Goal: Complete application form

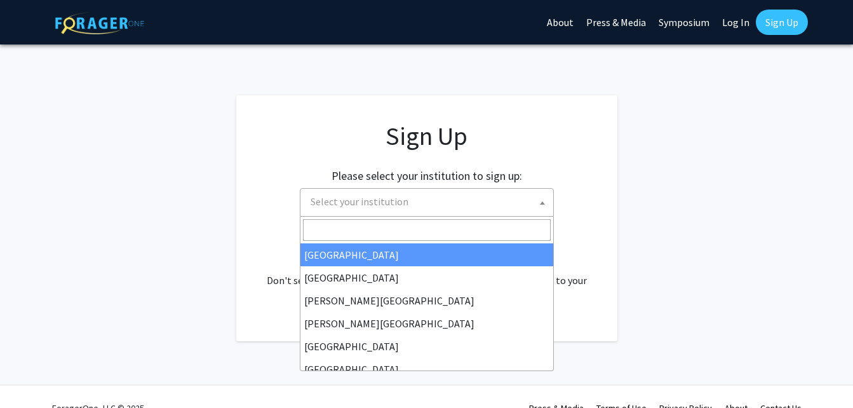
click at [546, 203] on span at bounding box center [542, 203] width 13 height 28
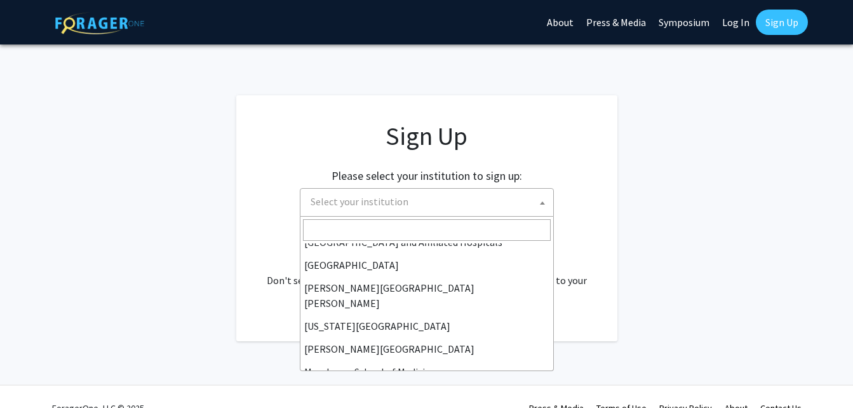
scroll to position [222, 0]
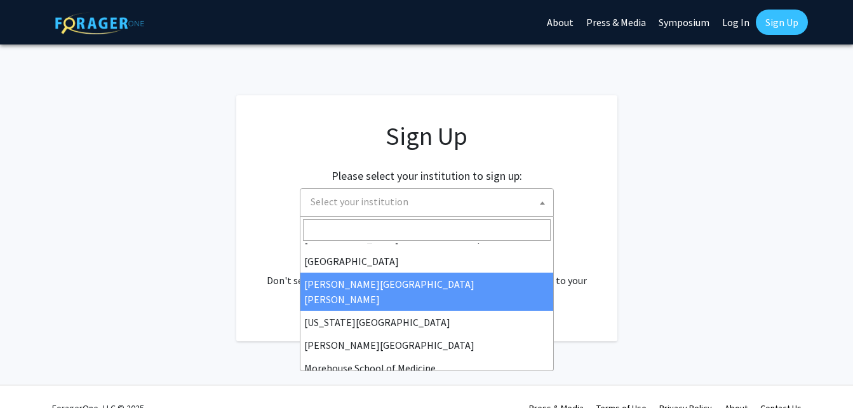
select select "1"
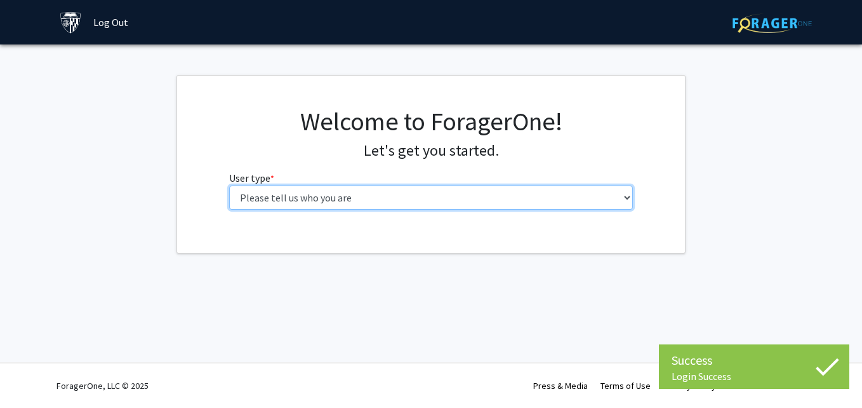
click at [576, 199] on select "Please tell us who you are Undergraduate Student Master's Student Doctoral Cand…" at bounding box center [431, 197] width 404 height 24
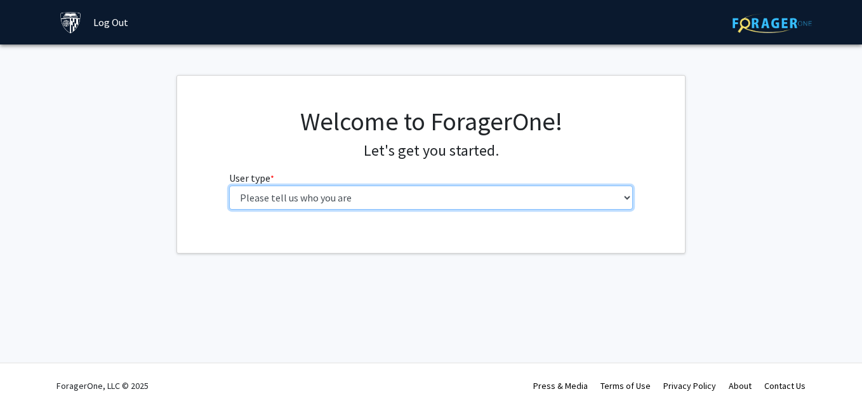
select select "2: masters"
click at [229, 185] on select "Please tell us who you are Undergraduate Student Master's Student Doctoral Cand…" at bounding box center [431, 197] width 404 height 24
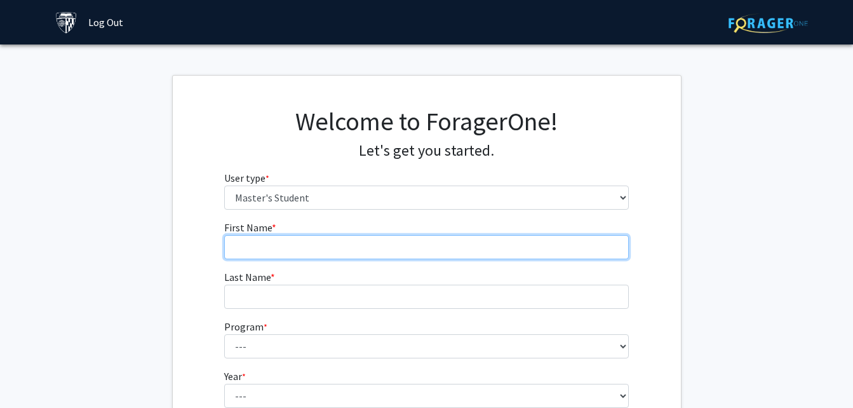
click at [532, 236] on input "First Name * required" at bounding box center [426, 247] width 404 height 24
type input "Biji"
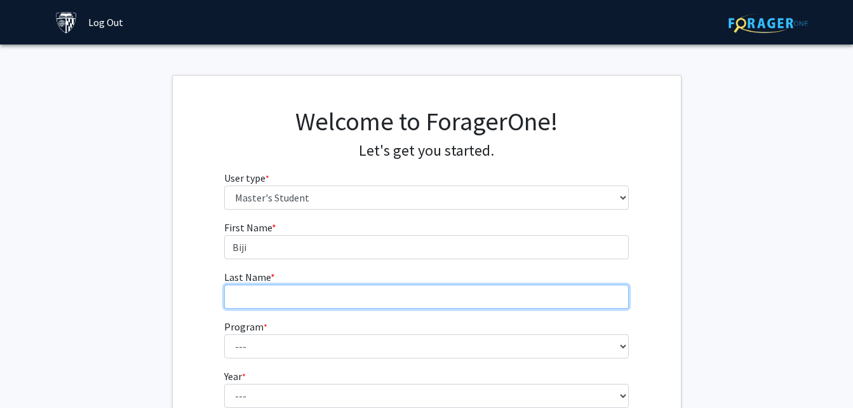
click at [604, 306] on input "Last Name * required" at bounding box center [426, 296] width 404 height 24
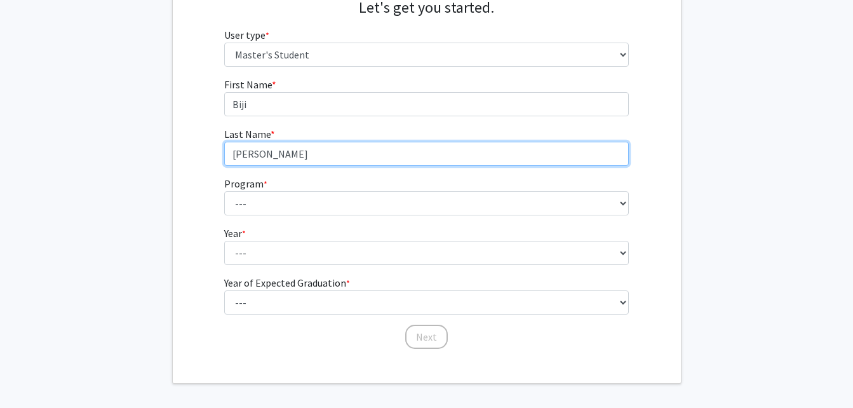
scroll to position [147, 0]
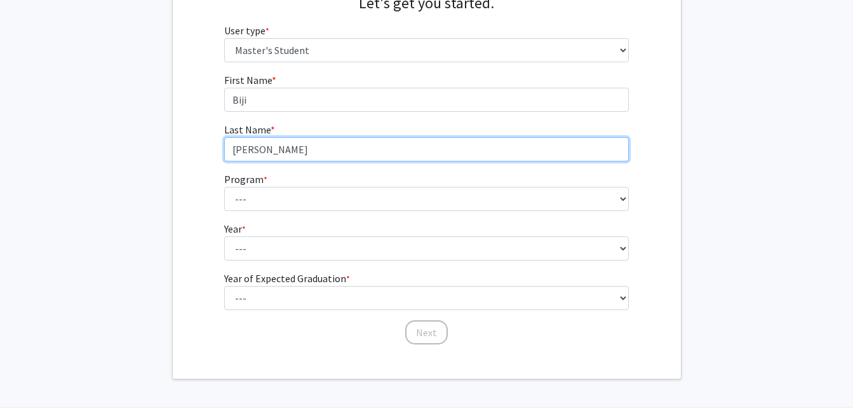
type input "[PERSON_NAME]"
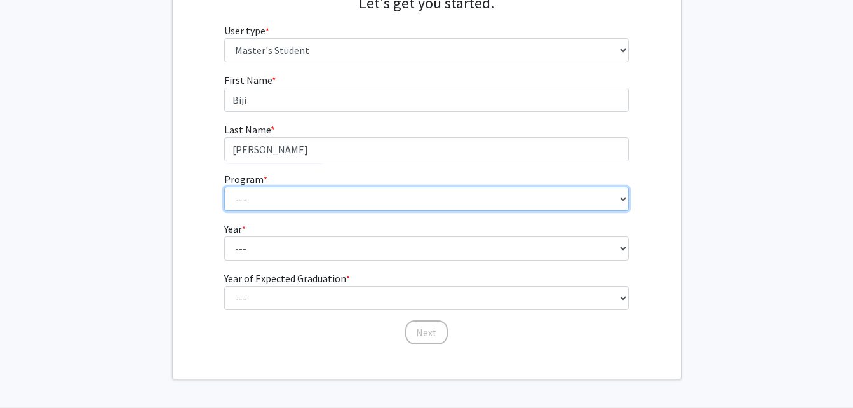
click at [614, 203] on select "--- Anatomy Education Applied and Computational Mathematics Applied Biomedical …" at bounding box center [426, 199] width 404 height 24
select select "50: 39"
click at [224, 187] on select "--- Anatomy Education Applied and Computational Mathematics Applied Biomedical …" at bounding box center [426, 199] width 404 height 24
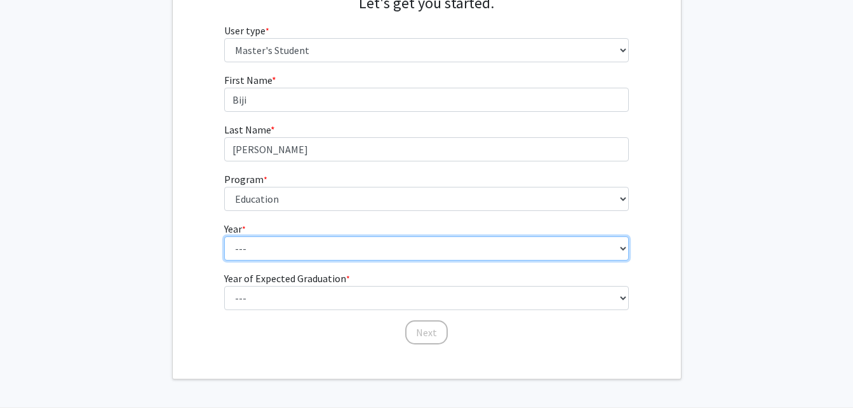
click at [424, 244] on select "--- First Year Second Year" at bounding box center [426, 248] width 404 height 24
select select "1: first_year"
click at [224, 236] on select "--- First Year Second Year" at bounding box center [426, 248] width 404 height 24
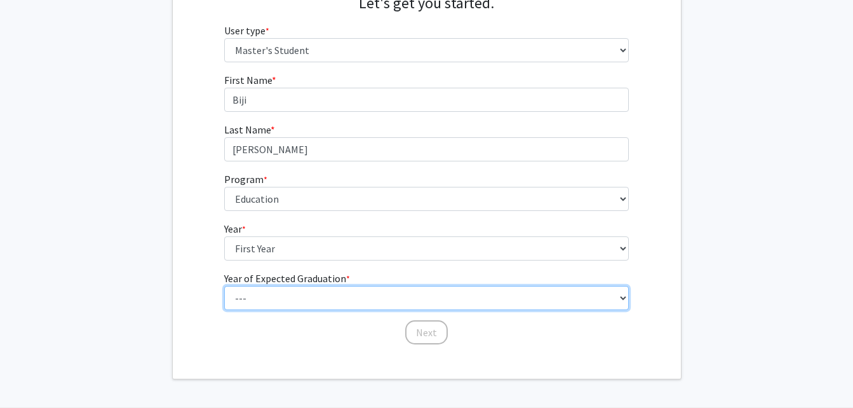
click at [421, 293] on select "--- 2025 2026 2027 2028 2029 2030 2031 2032 2033 2034" at bounding box center [426, 298] width 404 height 24
select select "3: 2027"
click at [224, 286] on select "--- 2025 2026 2027 2028 2029 2030 2031 2032 2033 2034" at bounding box center [426, 298] width 404 height 24
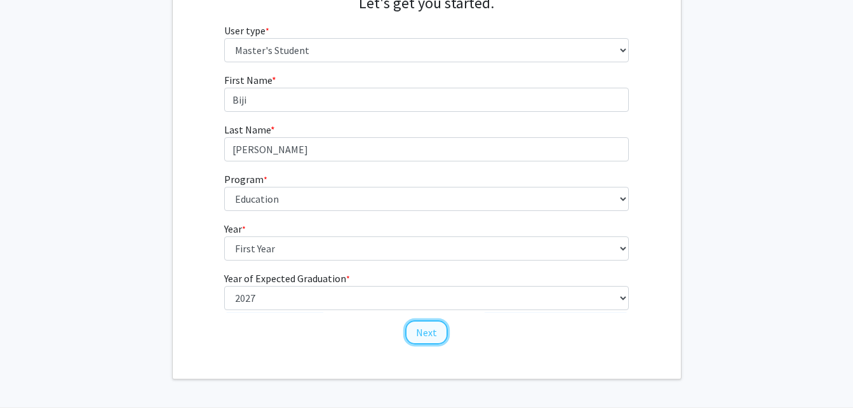
click at [437, 335] on button "Next" at bounding box center [426, 332] width 43 height 24
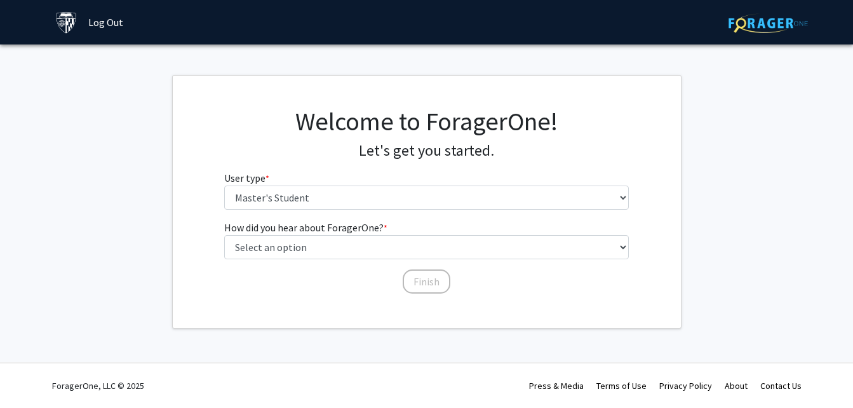
scroll to position [0, 0]
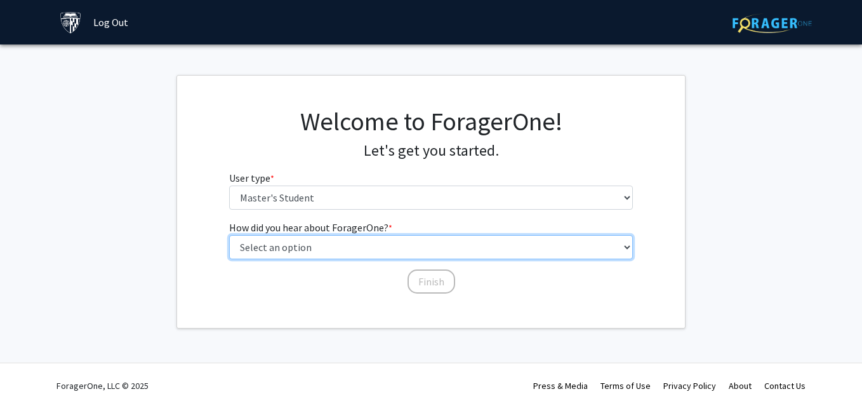
click at [601, 248] on select "Select an option Peer/student recommendation Faculty/staff recommendation Unive…" at bounding box center [431, 247] width 404 height 24
select select "3: university_website"
click at [229, 235] on select "Select an option Peer/student recommendation Faculty/staff recommendation Unive…" at bounding box center [431, 247] width 404 height 24
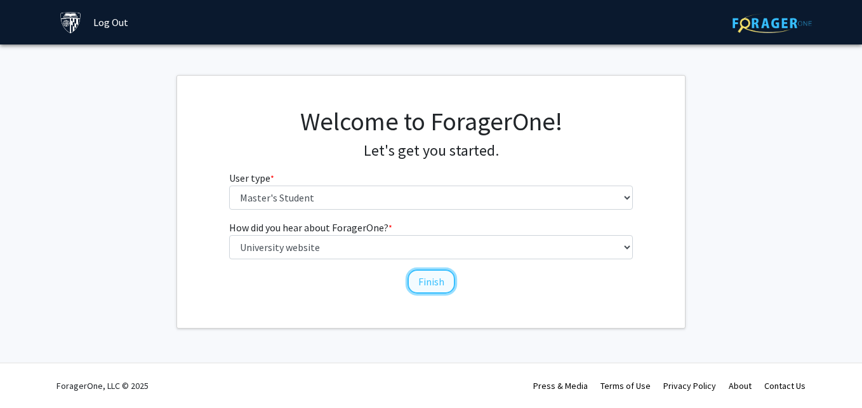
click at [435, 283] on button "Finish" at bounding box center [432, 281] width 48 height 24
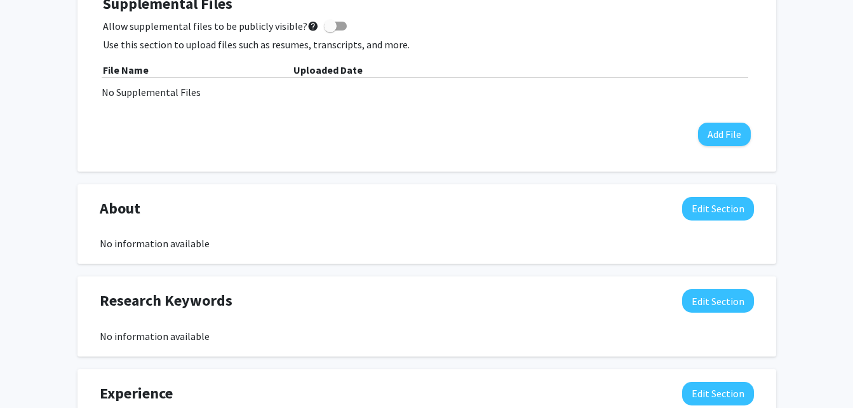
scroll to position [388, 0]
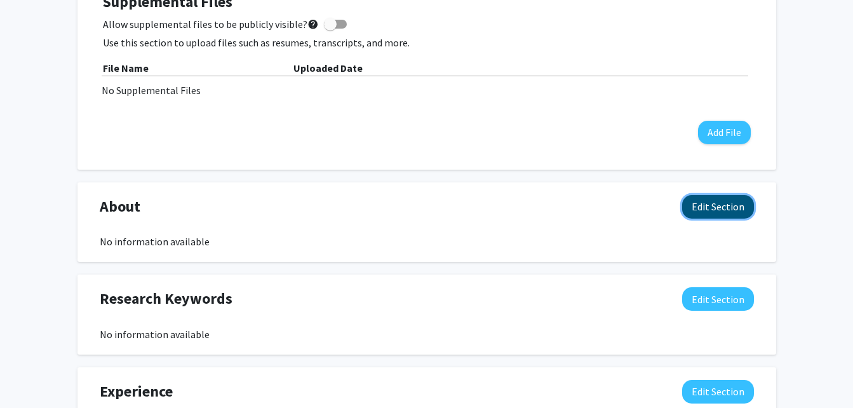
click at [736, 200] on button "Edit Section" at bounding box center [718, 206] width 72 height 23
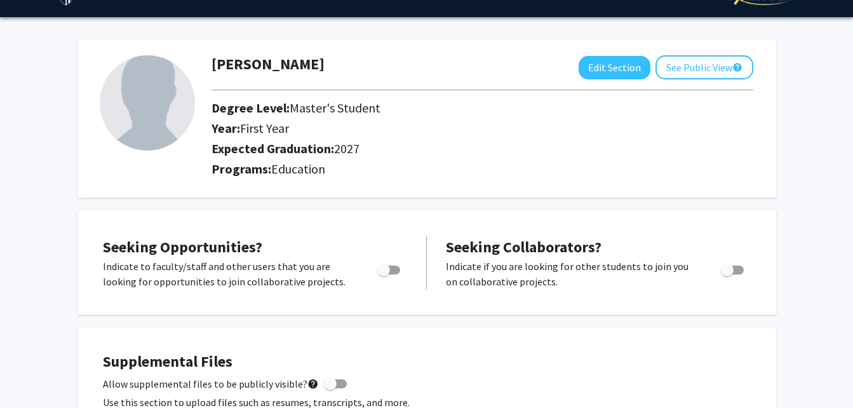
scroll to position [23, 0]
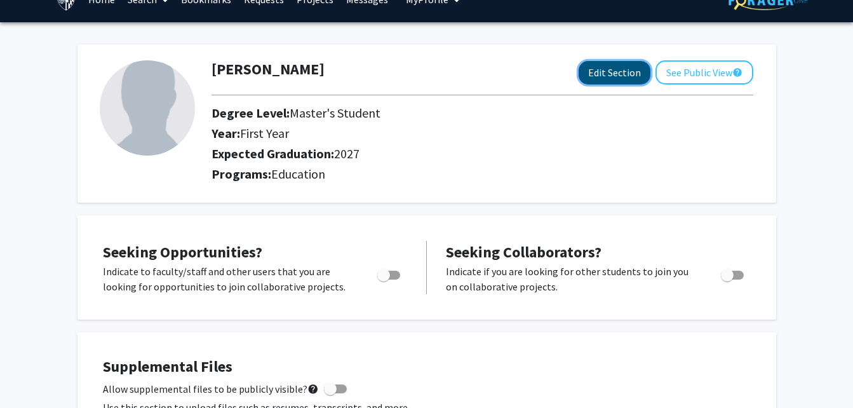
click at [624, 63] on button "Edit Section" at bounding box center [614, 72] width 72 height 23
select select "first_year"
select select "2027"
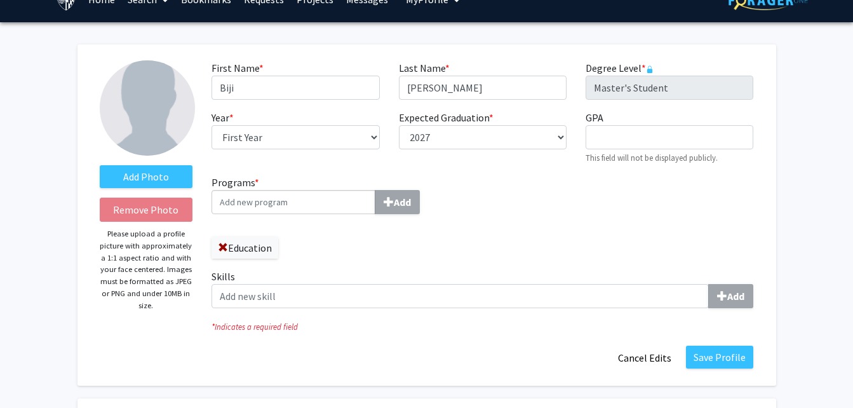
scroll to position [0, 0]
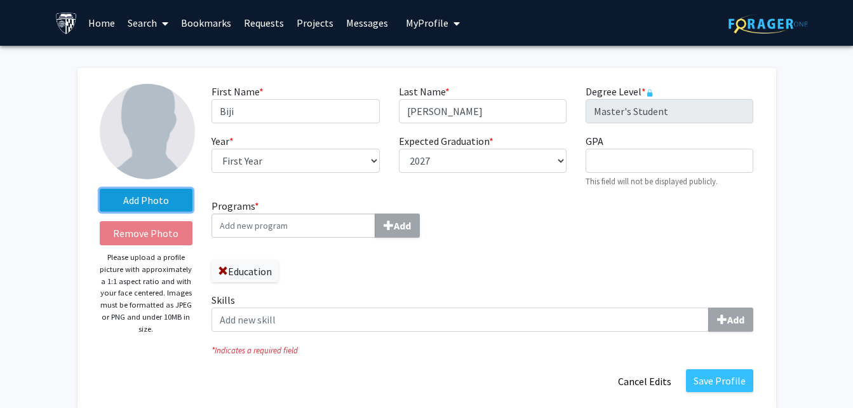
click at [171, 204] on label "Add Photo" at bounding box center [146, 200] width 93 height 23
click at [0, 0] on input "Add Photo" at bounding box center [0, 0] width 0 height 0
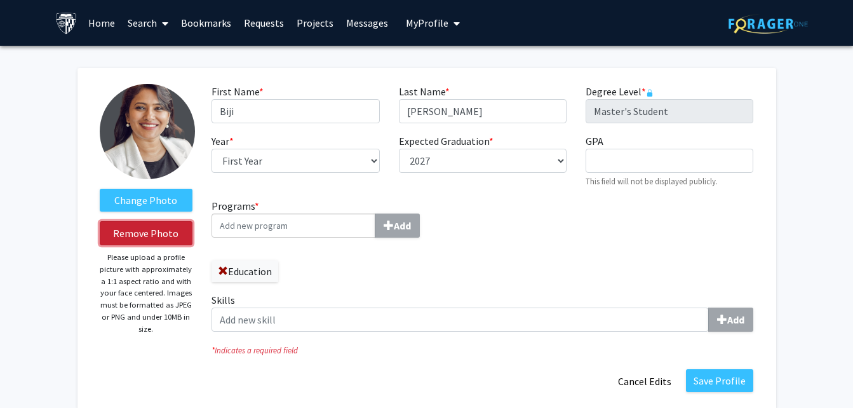
click at [108, 229] on button "Remove Photo" at bounding box center [146, 233] width 93 height 24
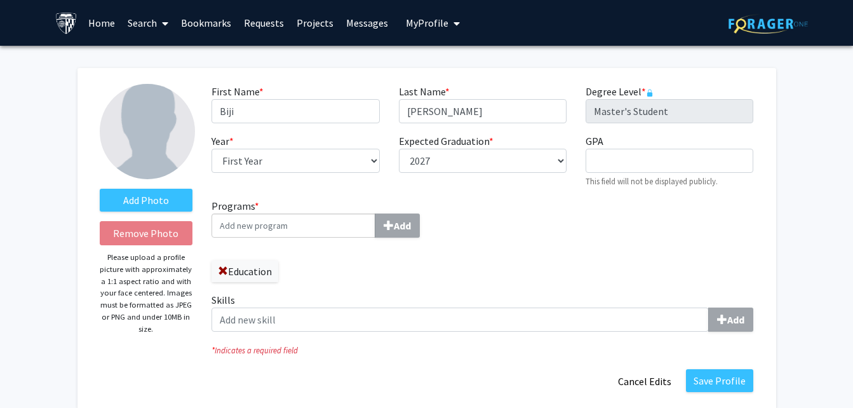
click at [311, 26] on link "Projects" at bounding box center [315, 23] width 50 height 44
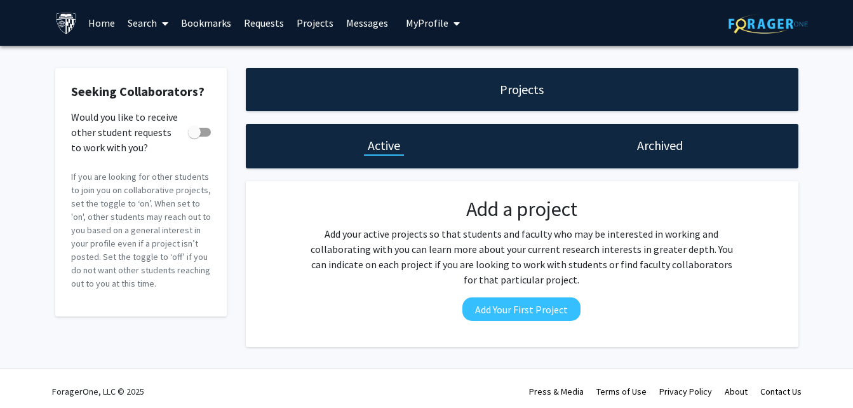
click at [229, 28] on link "Bookmarks" at bounding box center [206, 23] width 63 height 44
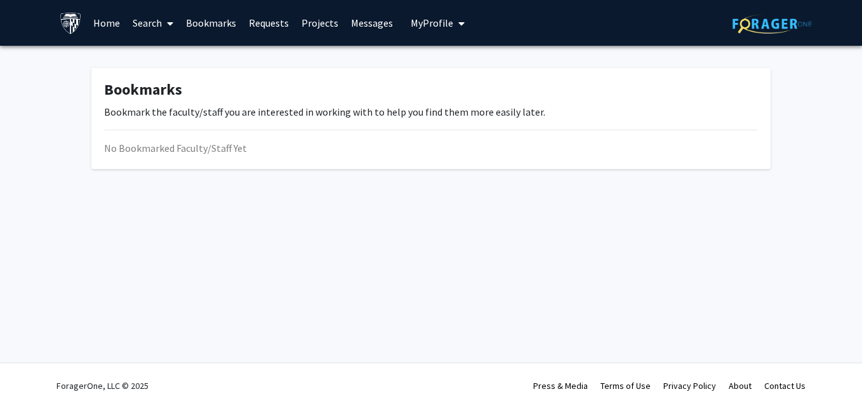
click at [310, 21] on link "Projects" at bounding box center [320, 23] width 50 height 44
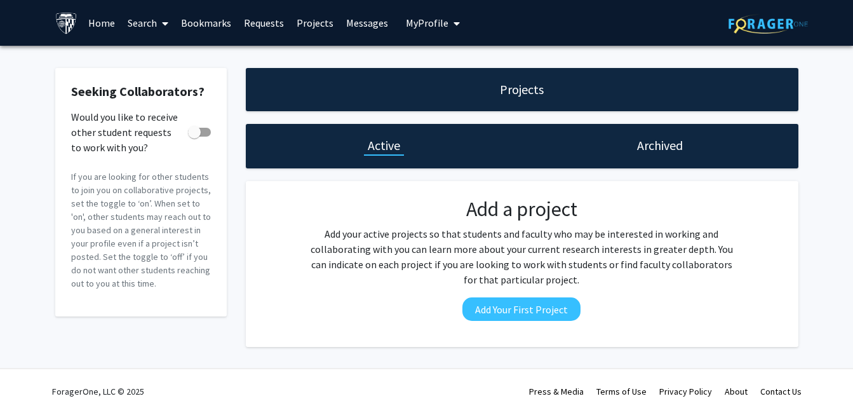
click at [370, 18] on link "Messages" at bounding box center [367, 23] width 55 height 44
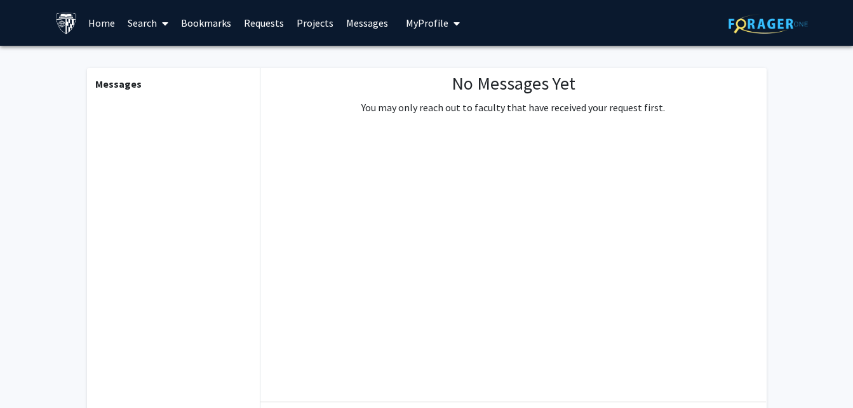
click at [417, 22] on span "My Profile" at bounding box center [427, 23] width 43 height 13
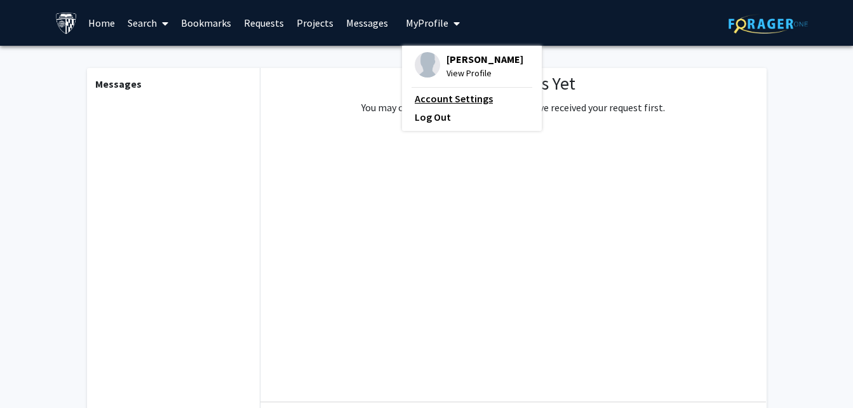
click at [443, 96] on link "Account Settings" at bounding box center [472, 98] width 114 height 15
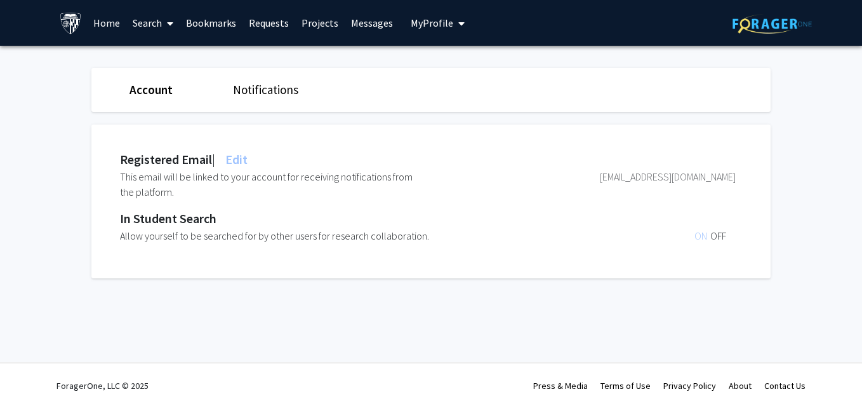
click at [150, 91] on link "Account" at bounding box center [151, 89] width 43 height 15
click at [435, 19] on span "My Profile" at bounding box center [432, 23] width 43 height 13
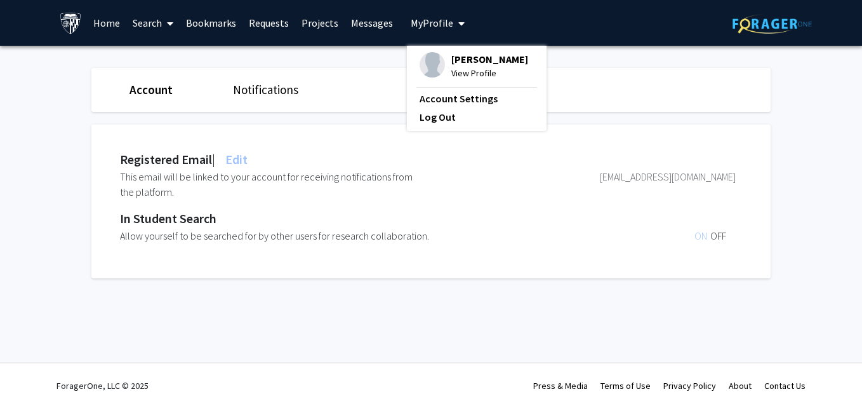
click at [466, 68] on span "View Profile" at bounding box center [489, 73] width 77 height 14
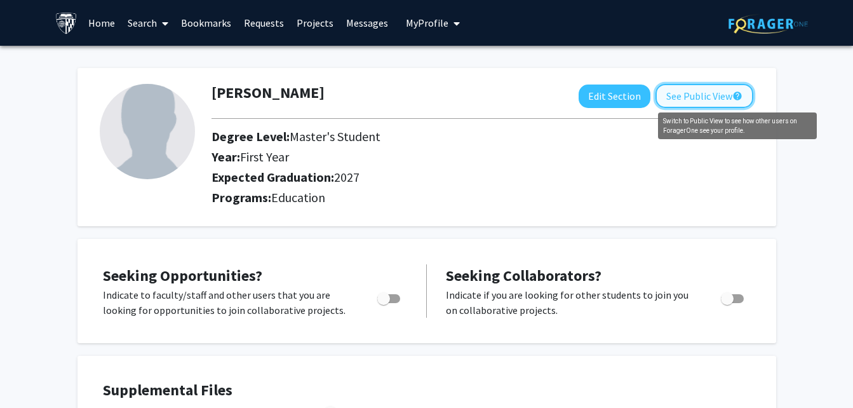
click at [733, 92] on mat-icon "help" at bounding box center [737, 95] width 10 height 15
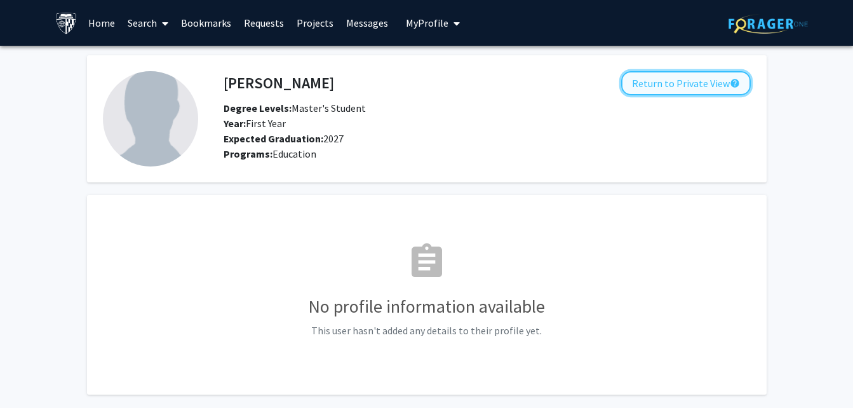
click at [653, 86] on button "Return to Private View help" at bounding box center [686, 83] width 130 height 24
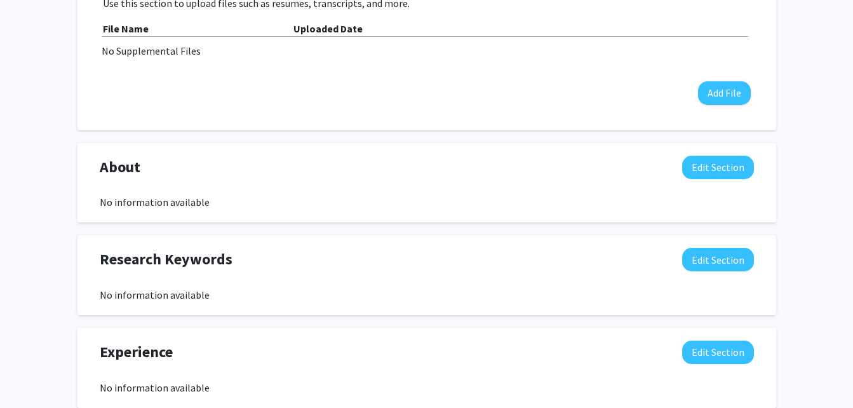
scroll to position [71, 0]
